Goal: Task Accomplishment & Management: Manage account settings

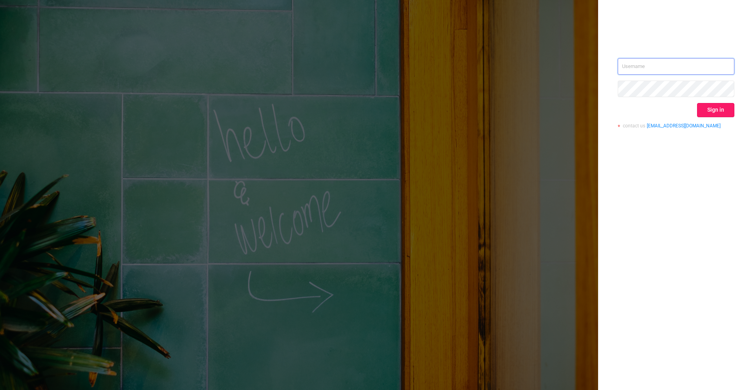
type input "[PERSON_NAME][EMAIL_ADDRESS][DOMAIN_NAME]"
click at [710, 115] on button "Sign in" at bounding box center [715, 110] width 37 height 14
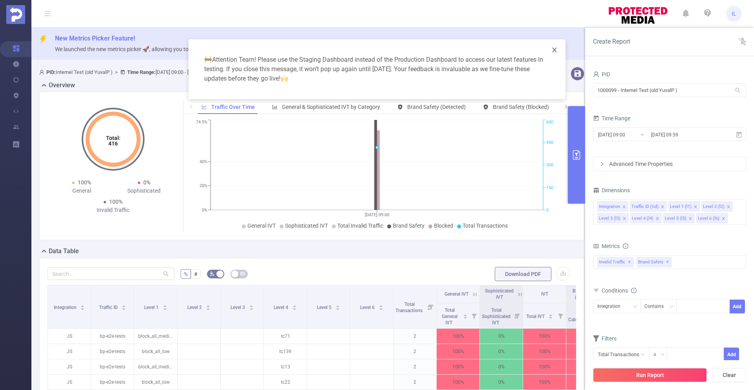
click at [554, 49] on icon "icon: close" at bounding box center [554, 50] width 4 height 5
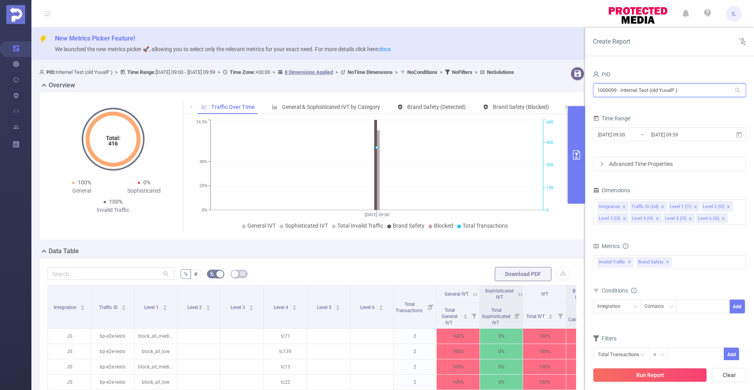
click at [654, 88] on input "1000099 - Internel Test (old YuvalP )" at bounding box center [669, 90] width 153 height 14
click at [671, 66] on div "PID 1000099 - Internel Test (old YuvalP ) 1000099 - Internel Test (old YuvalP )…" at bounding box center [669, 232] width 169 height 342
click at [727, 205] on icon "icon: close" at bounding box center [729, 207] width 4 height 4
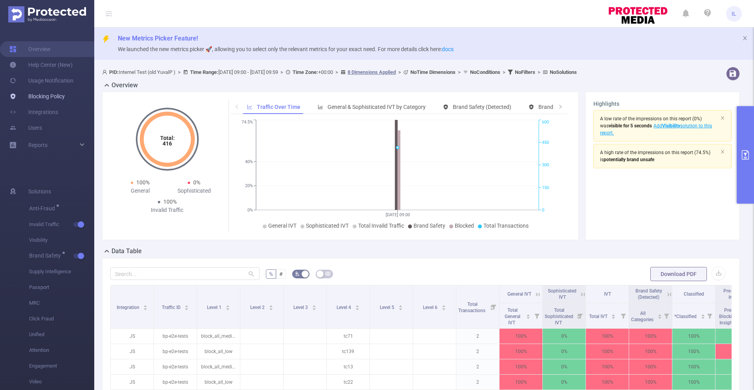
click at [38, 95] on link "Blocking Policy" at bounding box center [36, 96] width 55 height 16
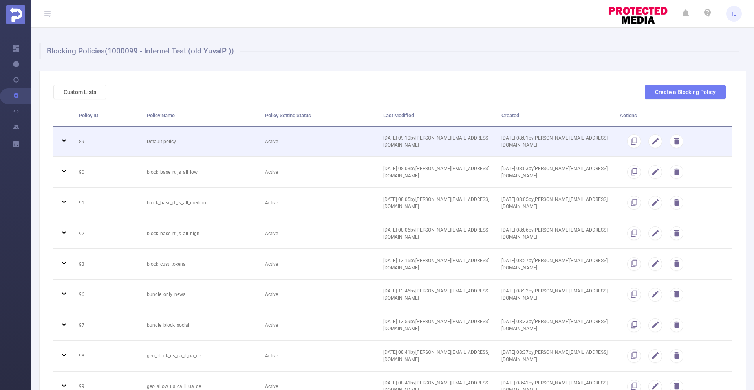
click at [308, 145] on td "Active" at bounding box center [318, 141] width 118 height 31
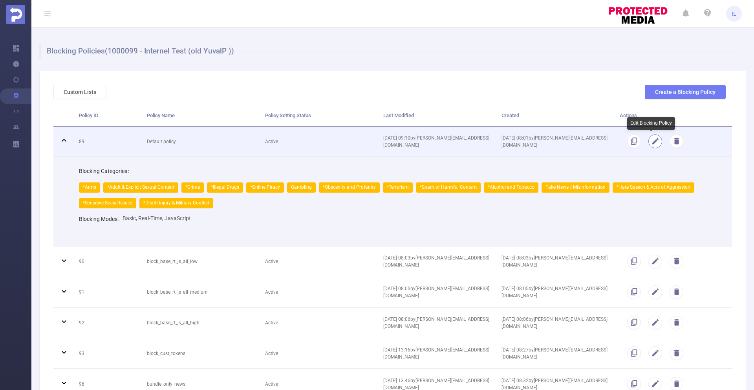
click at [652, 141] on button "button" at bounding box center [655, 141] width 14 height 14
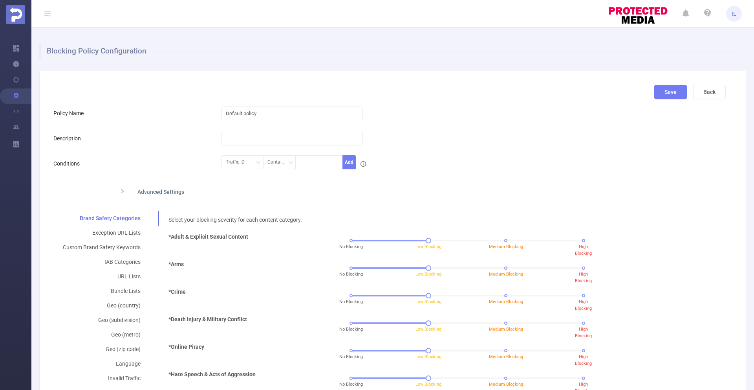
click at [166, 195] on div "Advanced Settings" at bounding box center [315, 191] width 403 height 16
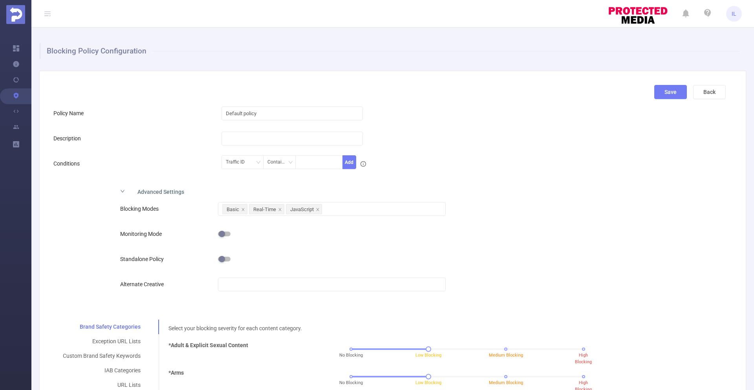
click at [144, 194] on div "Advanced Settings" at bounding box center [315, 191] width 403 height 16
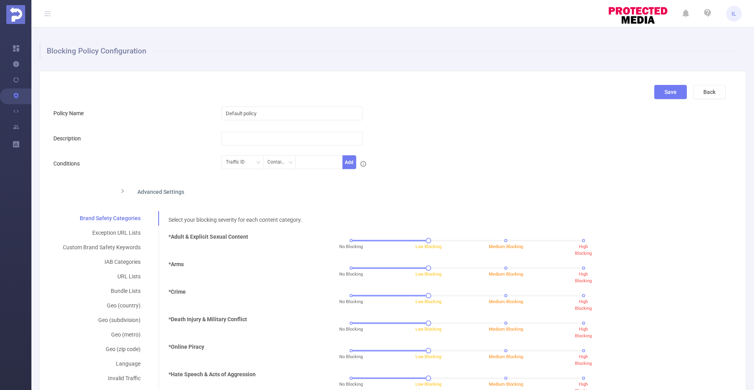
click at [159, 189] on div "Advanced Settings" at bounding box center [315, 191] width 403 height 16
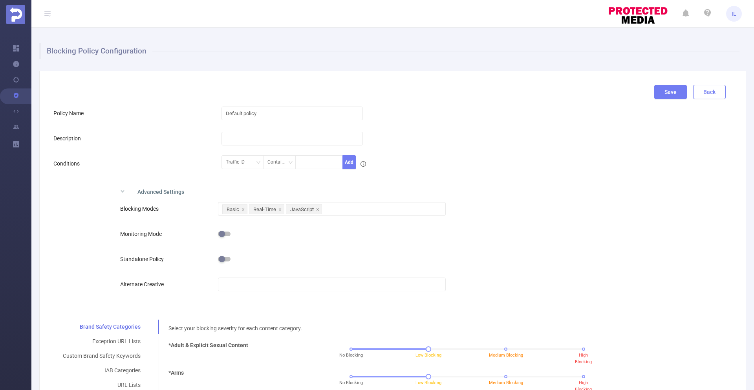
click at [709, 88] on button "Back" at bounding box center [709, 92] width 33 height 14
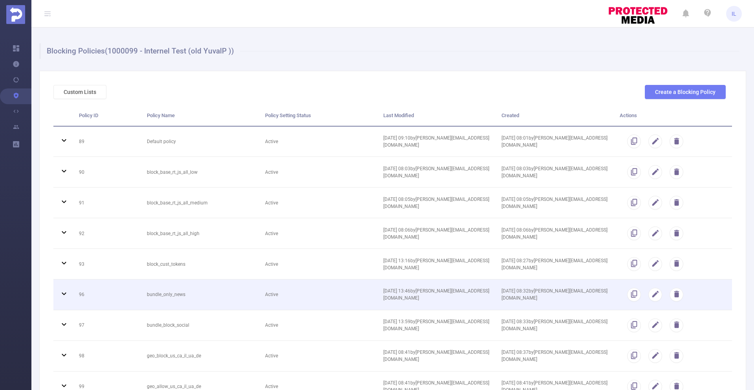
scroll to position [1085, 0]
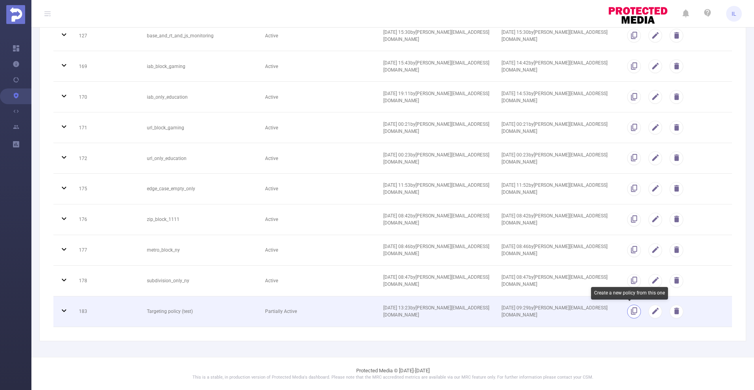
click at [628, 310] on button "button" at bounding box center [634, 311] width 14 height 14
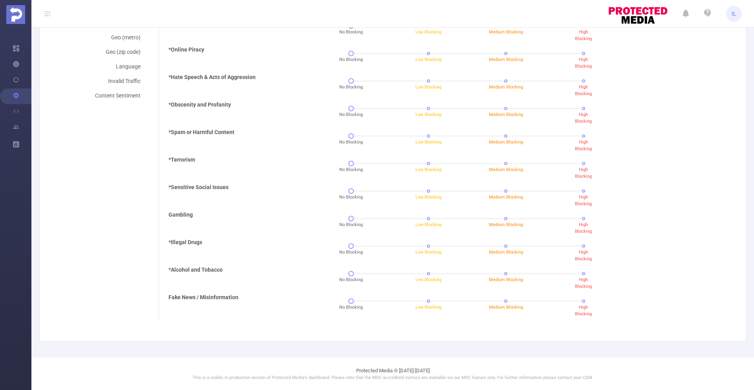
scroll to position [0, 0]
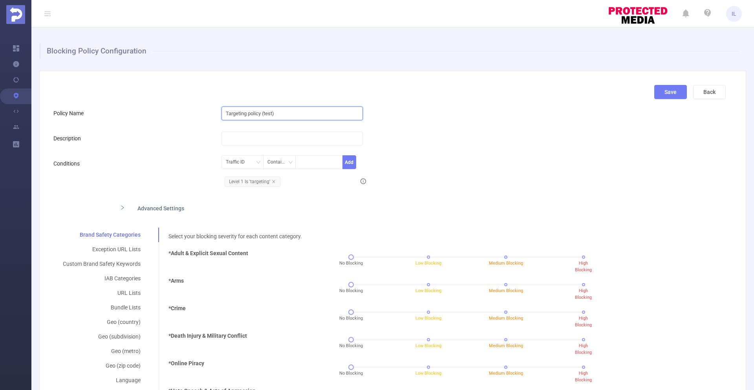
click at [287, 112] on input "Targeting policy (test)" at bounding box center [291, 113] width 141 height 14
type input "Targeting policy Monitoring"
click at [251, 159] on div "Traffic ID" at bounding box center [242, 162] width 33 height 13
click at [245, 200] on li "Level 2" at bounding box center [241, 203] width 42 height 13
click at [285, 164] on div "Contains" at bounding box center [279, 162] width 24 height 13
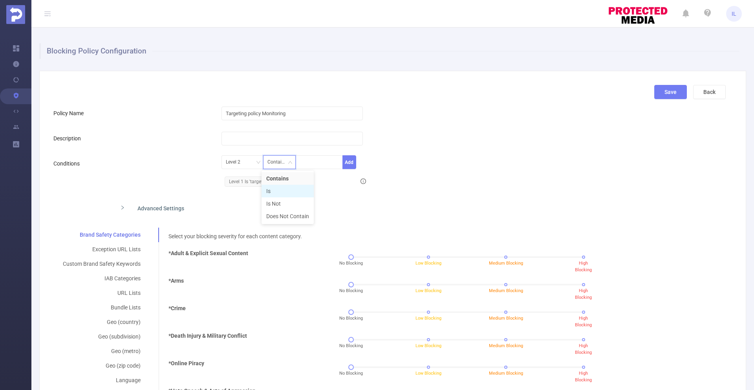
click at [277, 190] on li "Is" at bounding box center [288, 191] width 52 height 13
click at [308, 160] on div at bounding box center [319, 162] width 39 height 13
type input "mon"
click at [308, 179] on li "mon" at bounding box center [318, 178] width 48 height 13
click at [368, 165] on div "Level 2 Is mon Add Level 1 Is 'targeting'" at bounding box center [417, 173] width 392 height 34
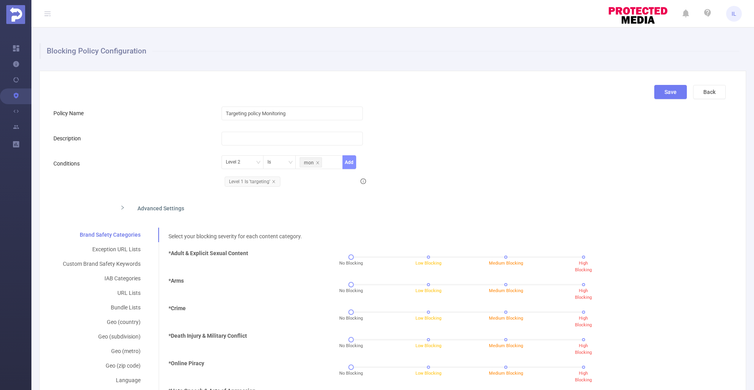
click at [349, 162] on button "Add" at bounding box center [349, 162] width 14 height 14
click at [135, 210] on div "Advanced Settings" at bounding box center [315, 207] width 403 height 16
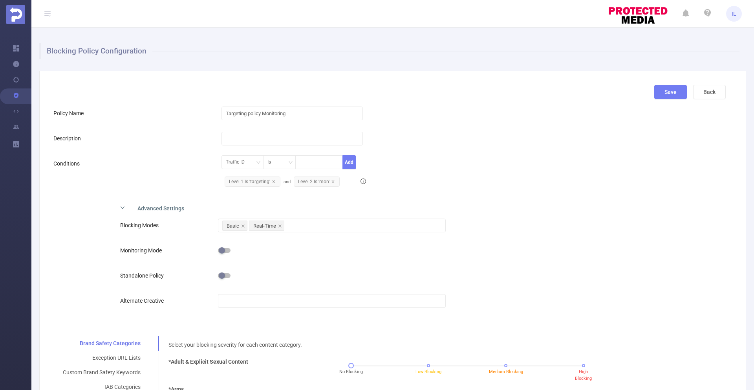
click at [223, 245] on div at bounding box center [332, 250] width 228 height 16
click at [223, 248] on button "button" at bounding box center [224, 250] width 13 height 5
click at [667, 93] on button "Save" at bounding box center [670, 92] width 33 height 14
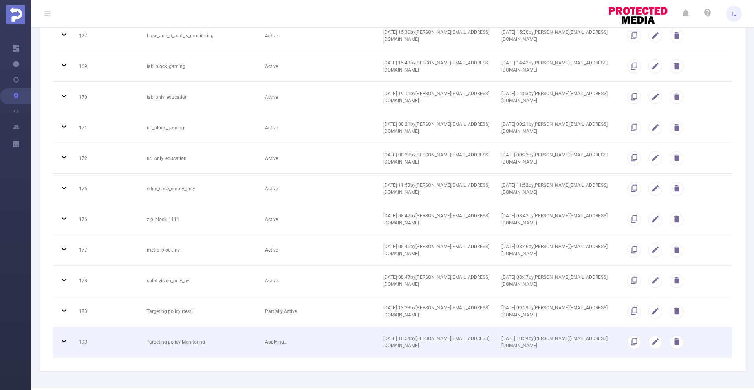
scroll to position [1115, 0]
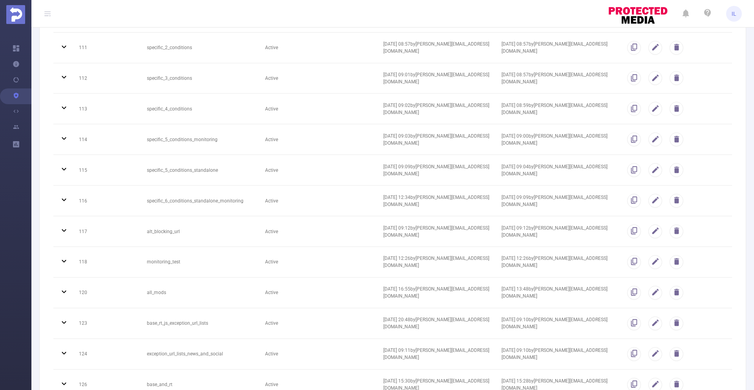
scroll to position [1177, 0]
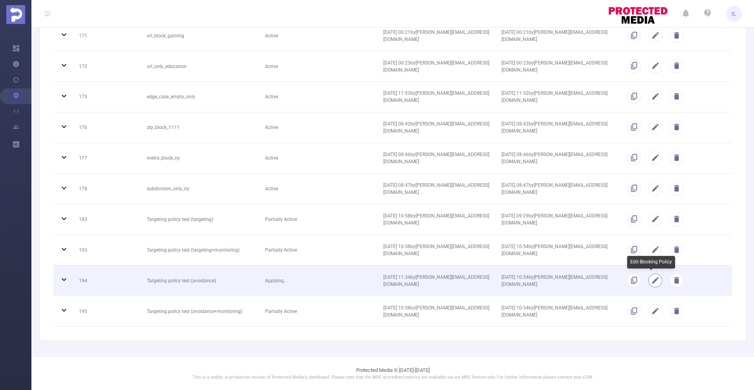
click at [652, 282] on button "button" at bounding box center [655, 280] width 14 height 14
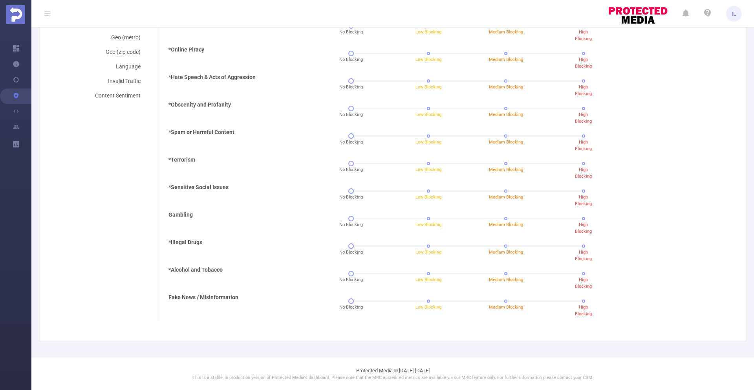
scroll to position [0, 0]
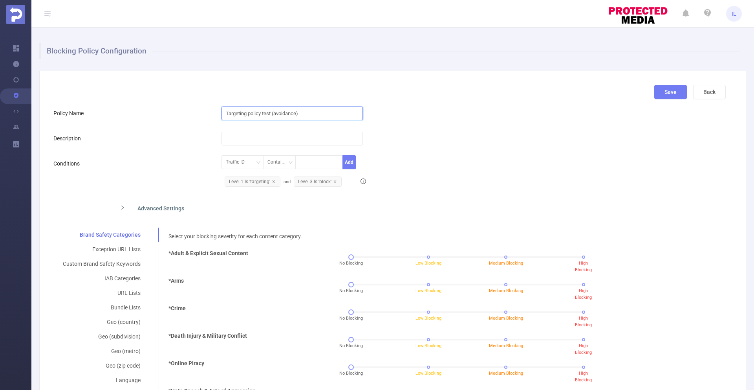
click at [303, 112] on input "Targeting policy test (avoidance)" at bounding box center [291, 113] width 141 height 14
click at [296, 113] on input "Targeting policy test (avoidance)" at bounding box center [291, 113] width 141 height 14
type input "Targeting policy test (avoidance )"
click at [659, 93] on button "Save" at bounding box center [670, 92] width 33 height 14
